Goal: Information Seeking & Learning: Find specific fact

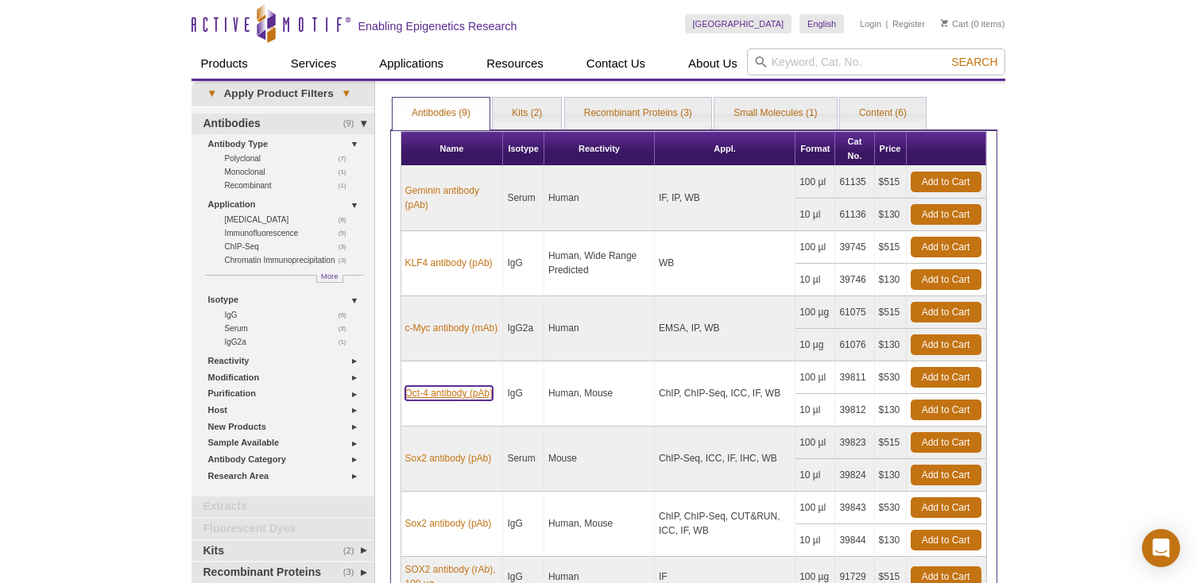
click at [451, 396] on link "Oct-4 antibody (pAb)" at bounding box center [449, 393] width 88 height 14
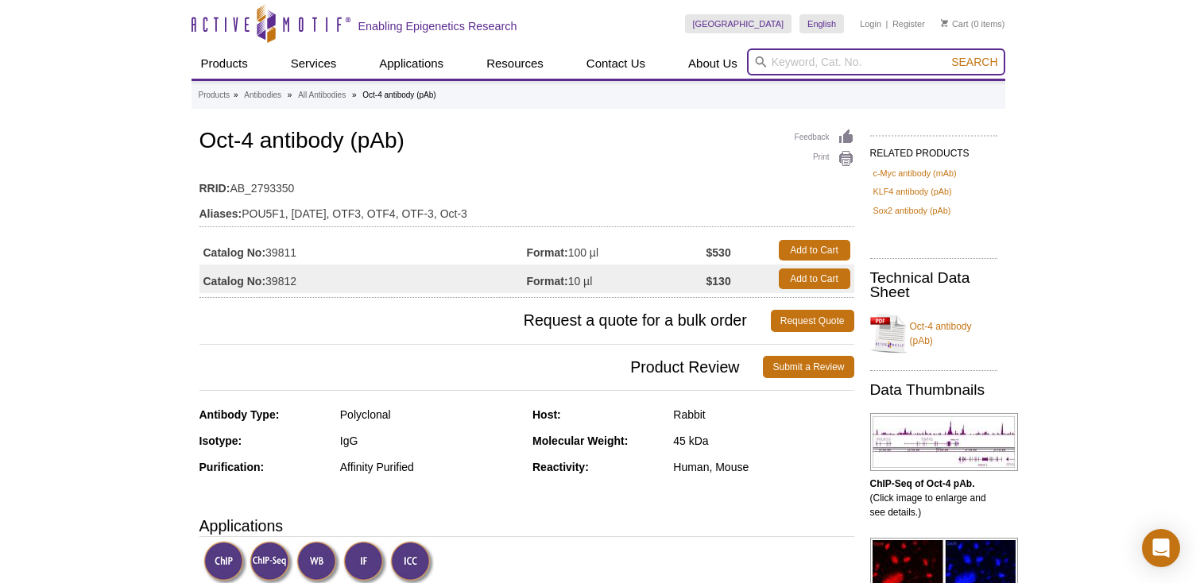
click at [841, 67] on input "search" at bounding box center [876, 61] width 258 height 27
click at [946, 55] on button "Search" at bounding box center [974, 62] width 56 height 14
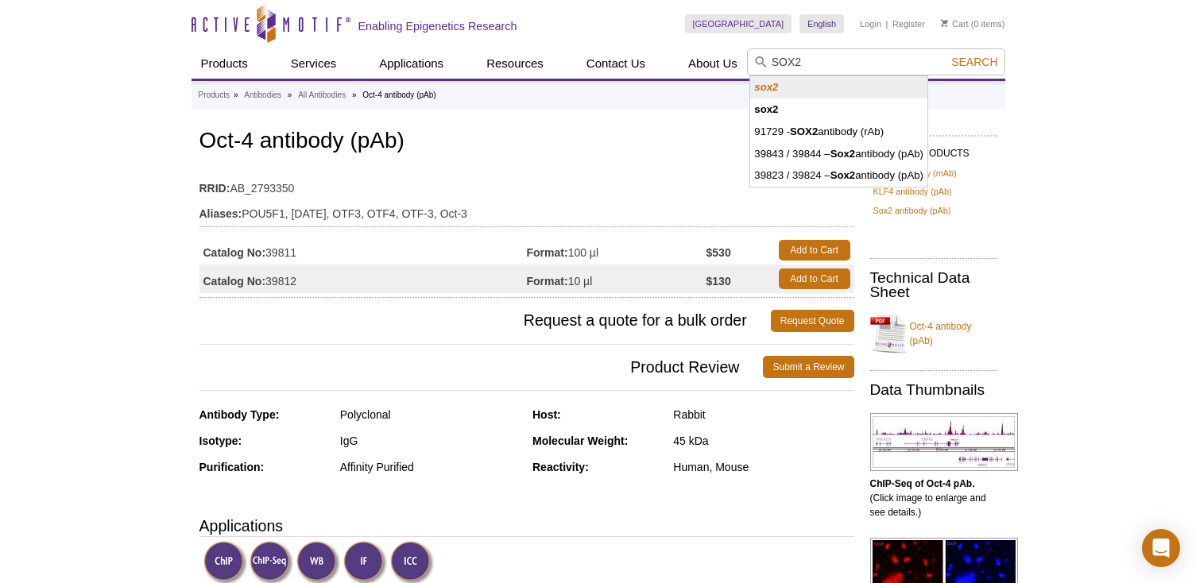
click at [791, 87] on li "sox2" at bounding box center [838, 87] width 177 height 22
type input "sox2"
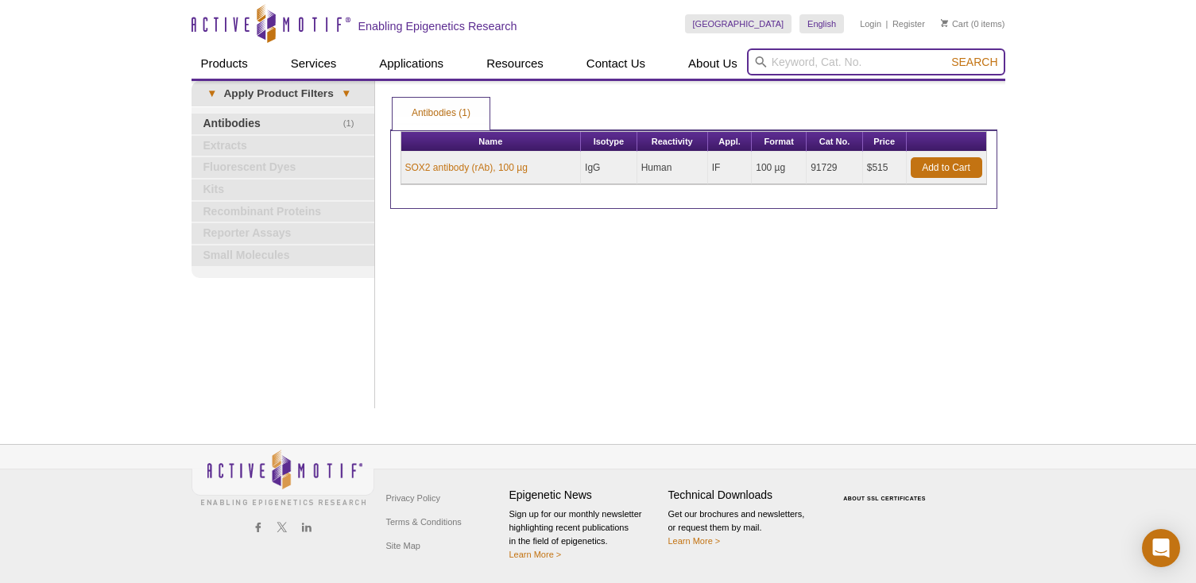
click at [779, 67] on input "search" at bounding box center [876, 61] width 258 height 27
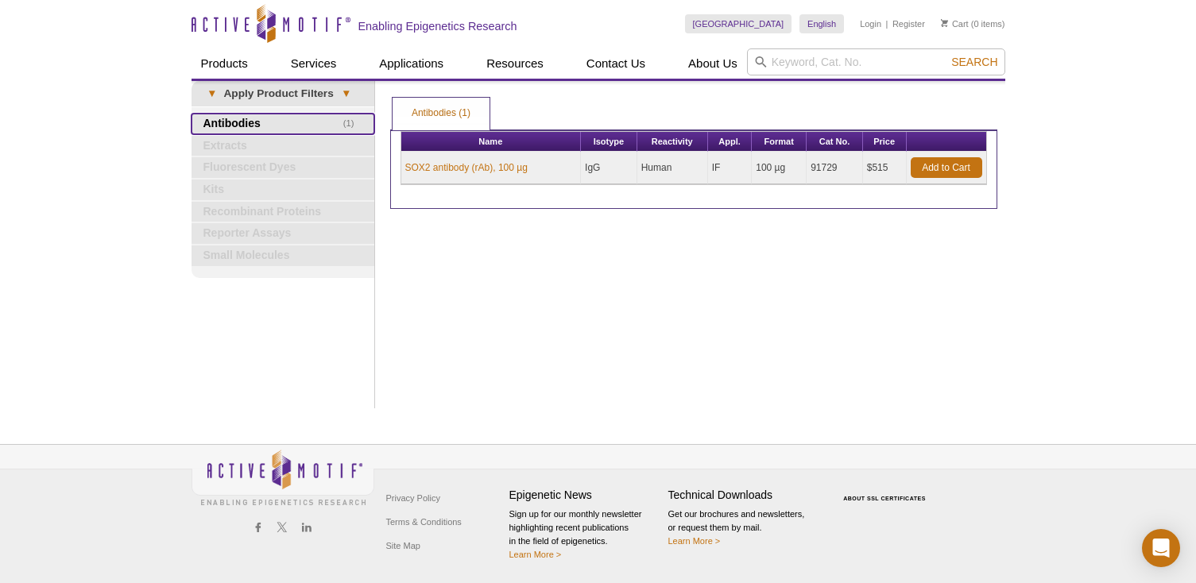
click at [258, 123] on link "(1) Antibodies" at bounding box center [282, 124] width 183 height 21
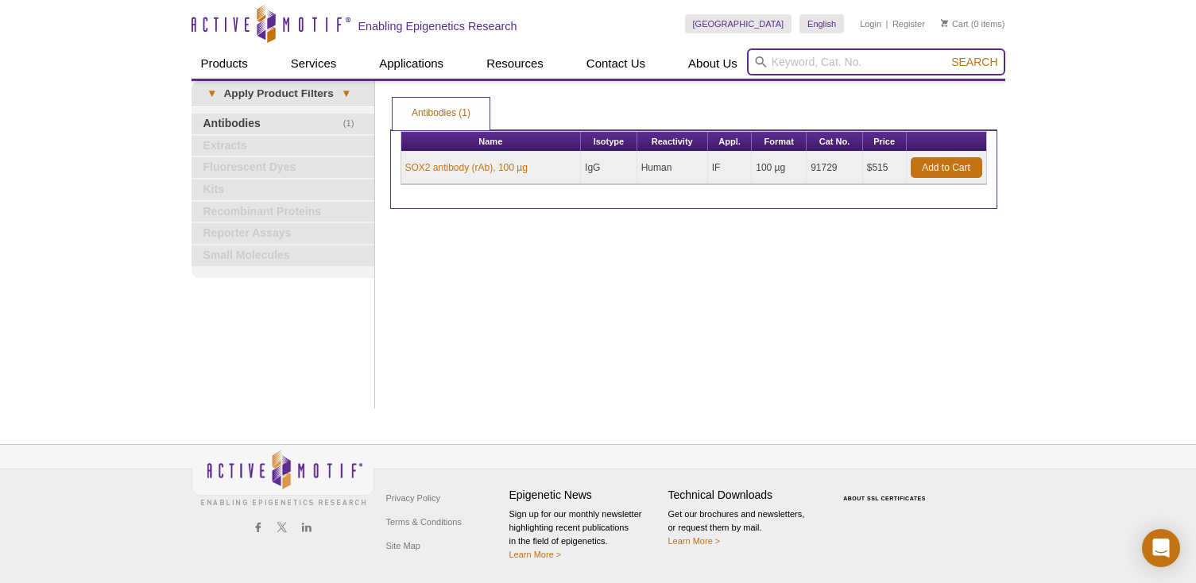
click at [776, 69] on input "search" at bounding box center [876, 61] width 258 height 27
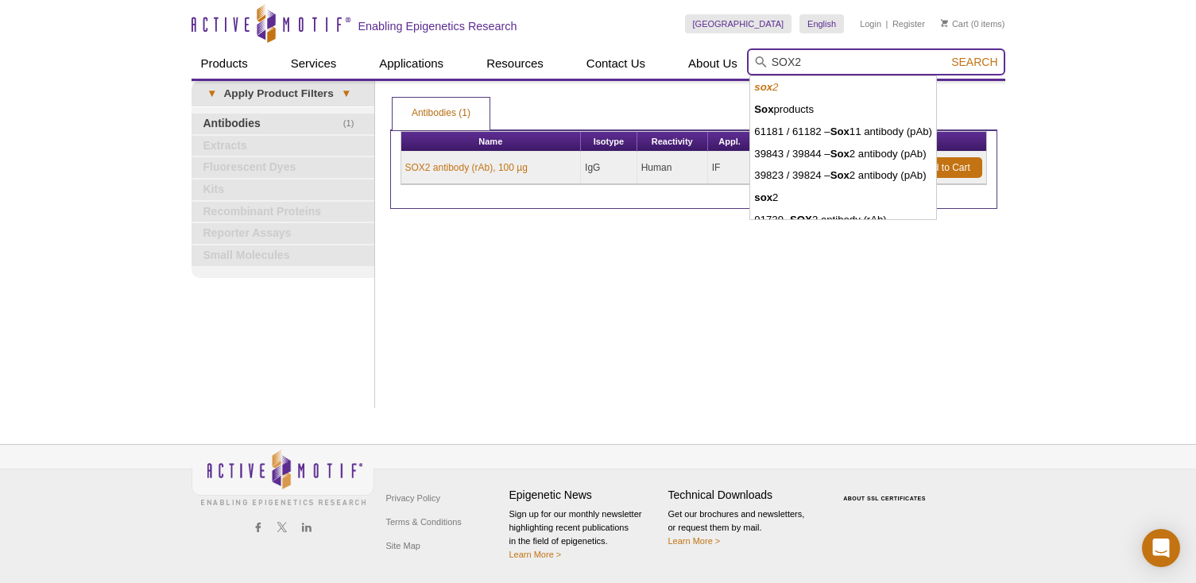
type input "SOX2"
click at [946, 55] on button "Search" at bounding box center [974, 62] width 56 height 14
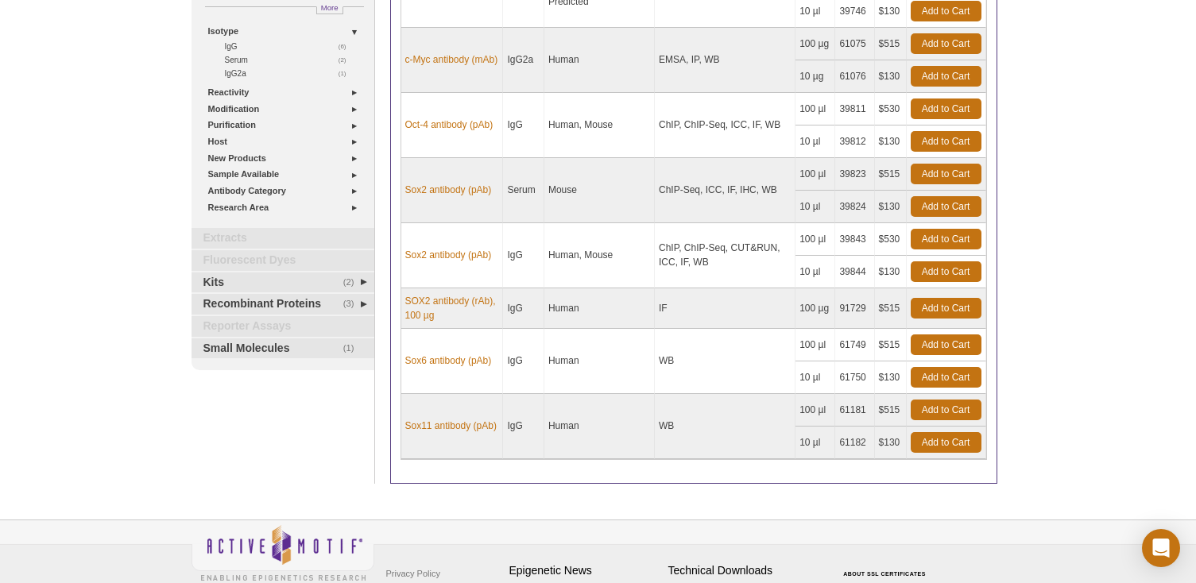
scroll to position [271, 0]
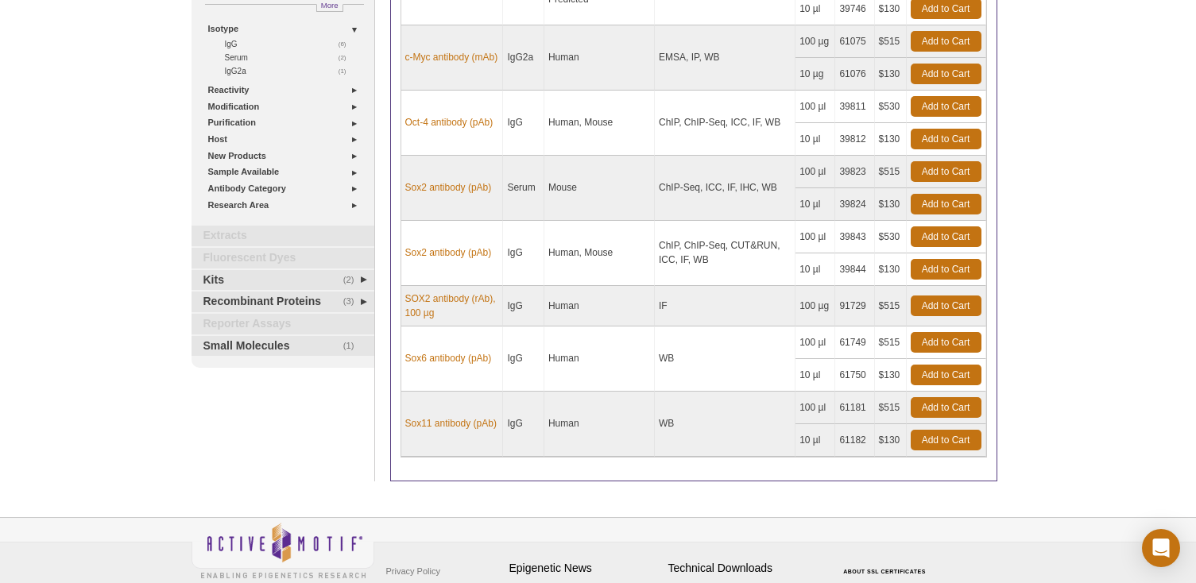
click at [1033, 148] on div "Active Motif Logo Enabling Epigenetics Research 0 Search Skip to content Active…" at bounding box center [598, 192] width 1196 height 927
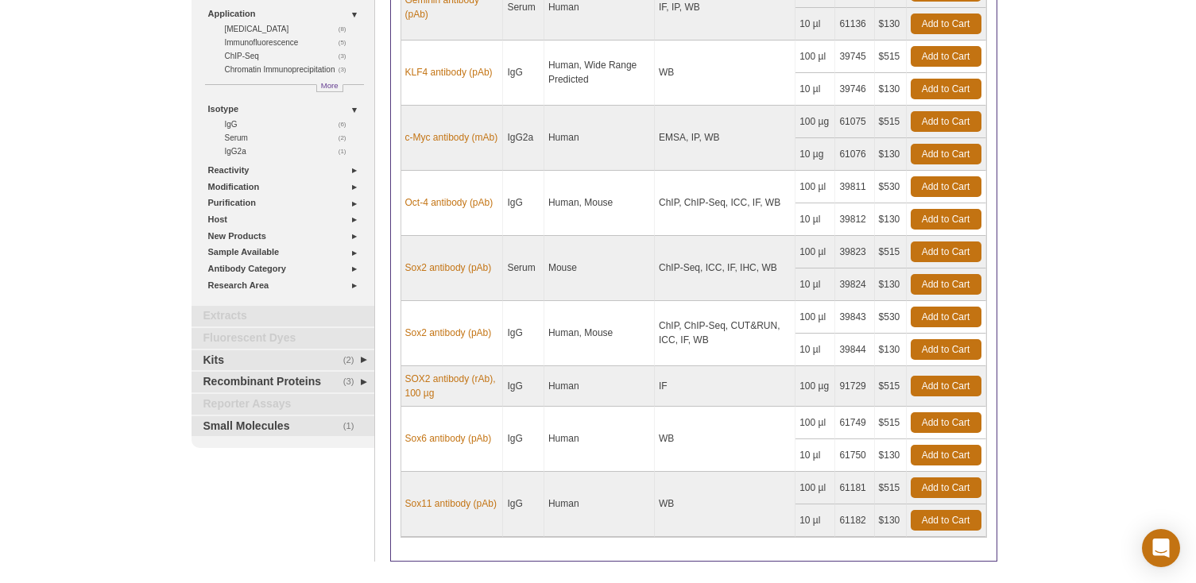
scroll to position [181, 0]
